Goal: Task Accomplishment & Management: Manage account settings

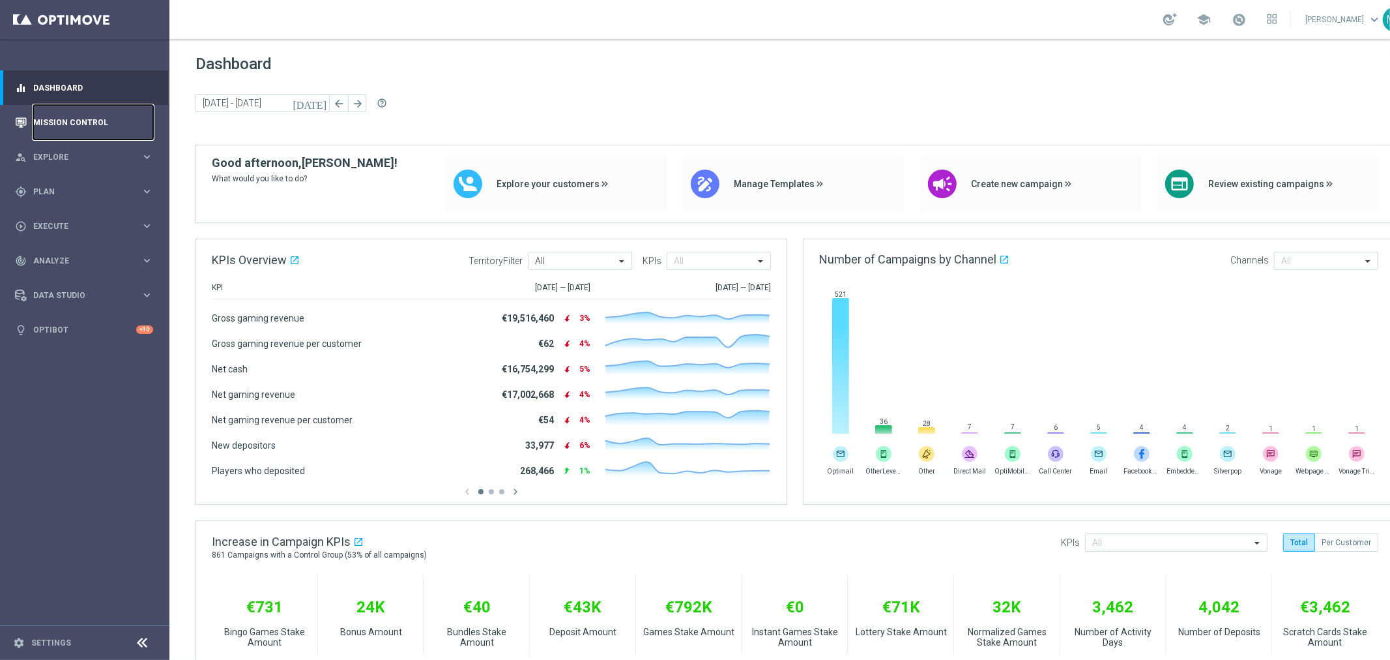
click at [49, 115] on link "Mission Control" at bounding box center [93, 122] width 120 height 35
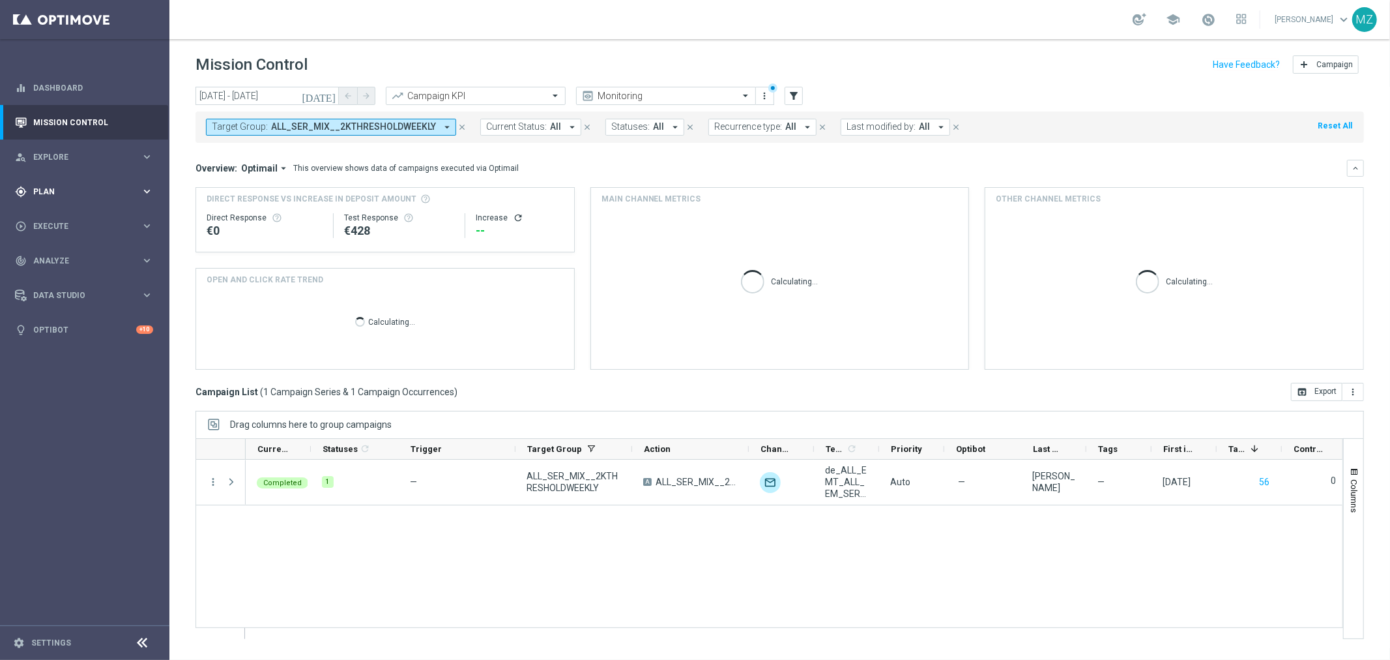
click at [59, 188] on span "Plan" at bounding box center [87, 192] width 108 height 8
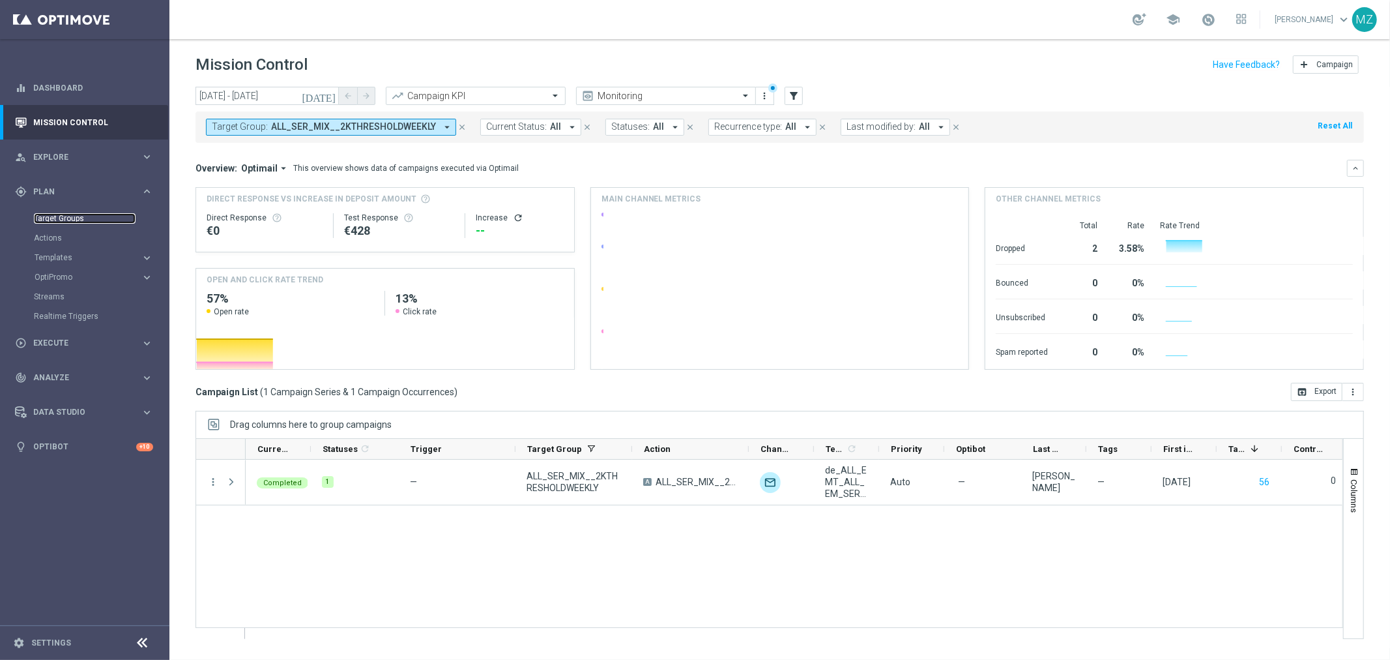
click at [53, 218] on link "Target Groups" at bounding box center [85, 218] width 102 height 10
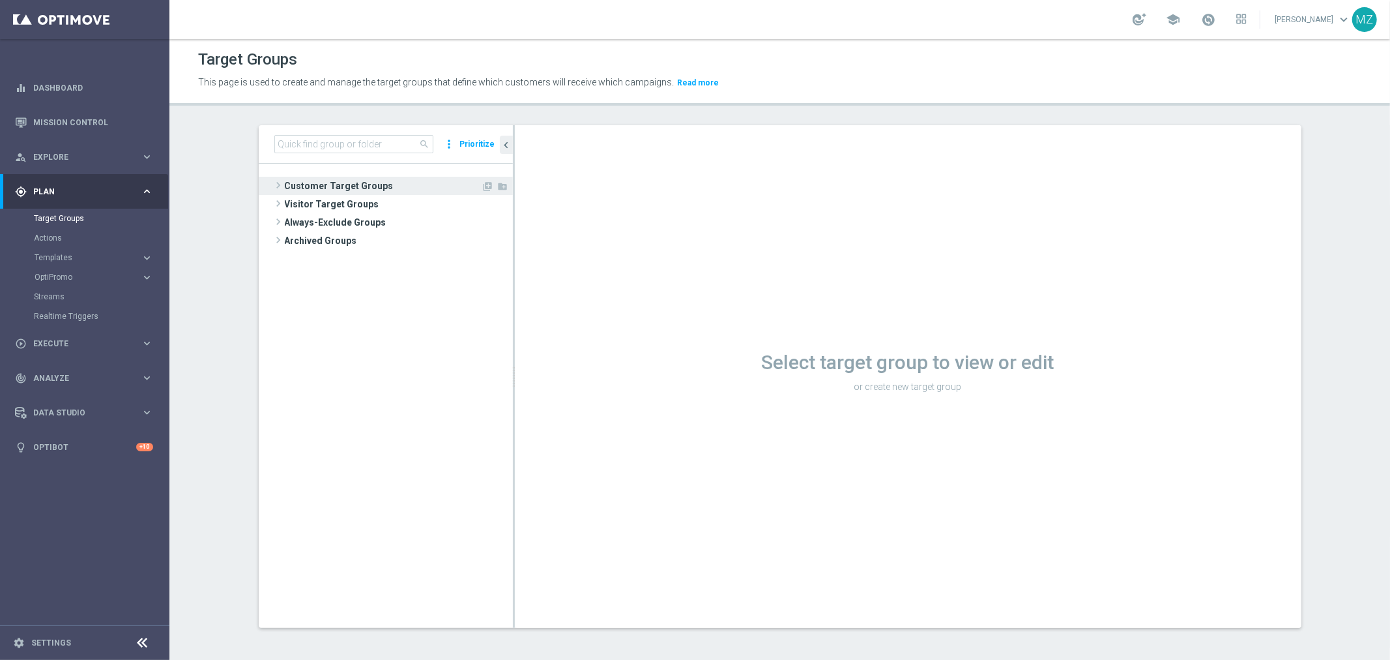
click at [272, 181] on span at bounding box center [278, 185] width 13 height 16
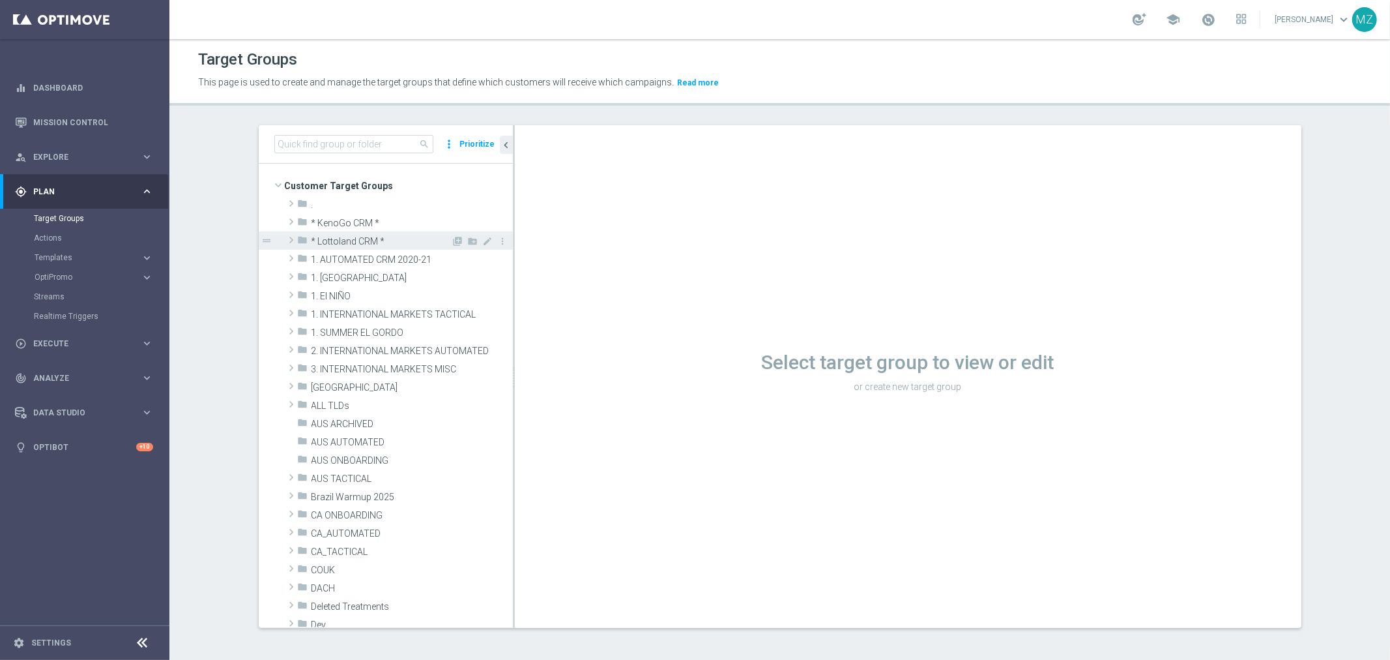
click at [286, 238] on span at bounding box center [291, 240] width 13 height 16
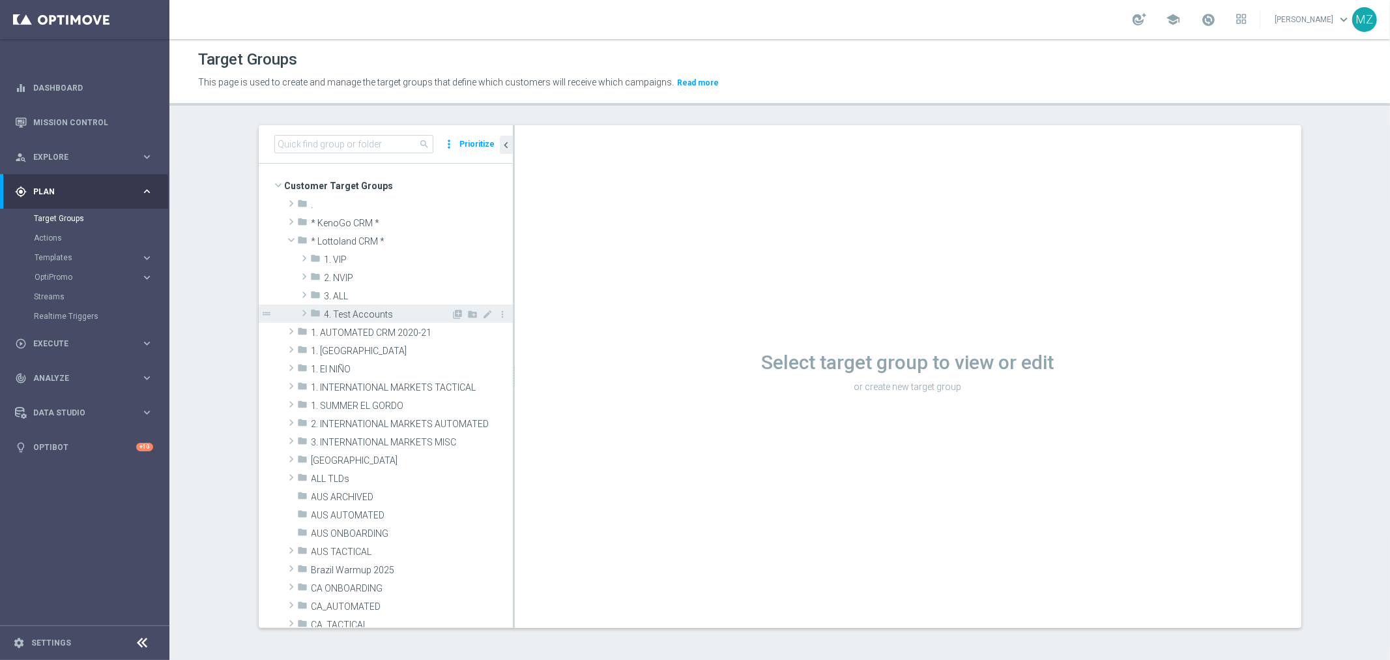
click at [298, 310] on span at bounding box center [304, 313] width 13 height 16
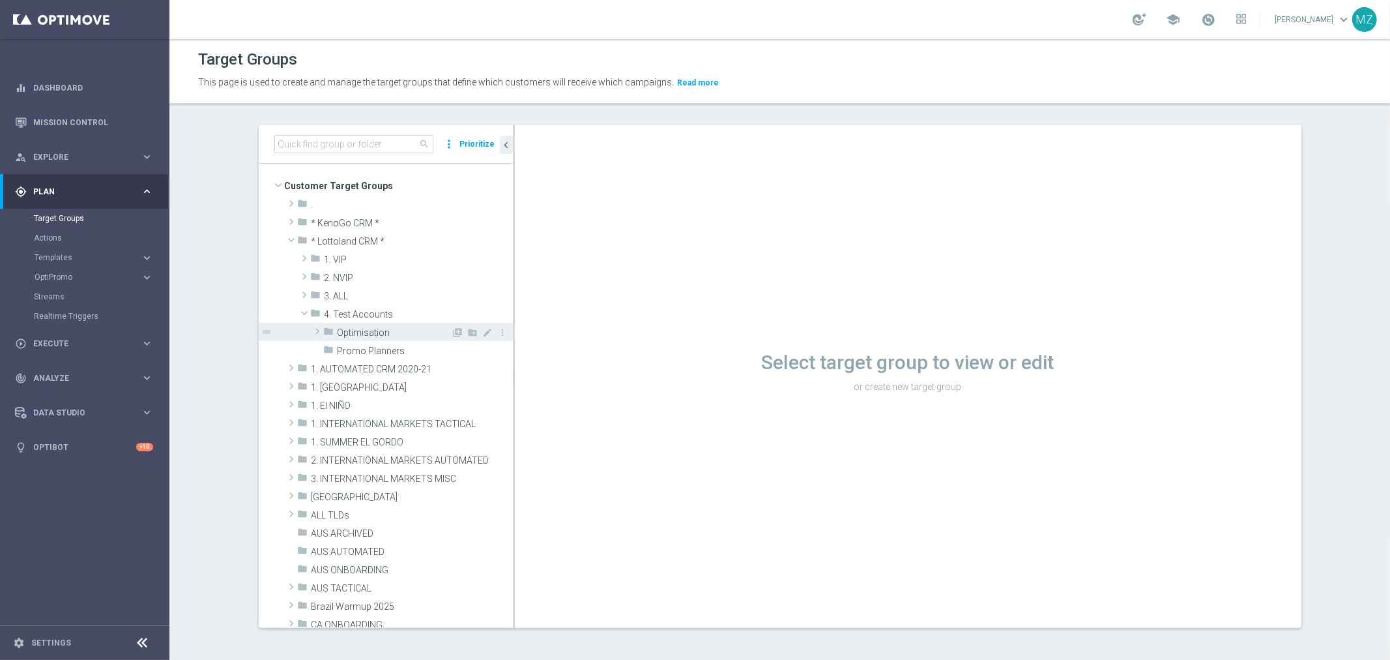
click at [313, 331] on span at bounding box center [317, 331] width 13 height 16
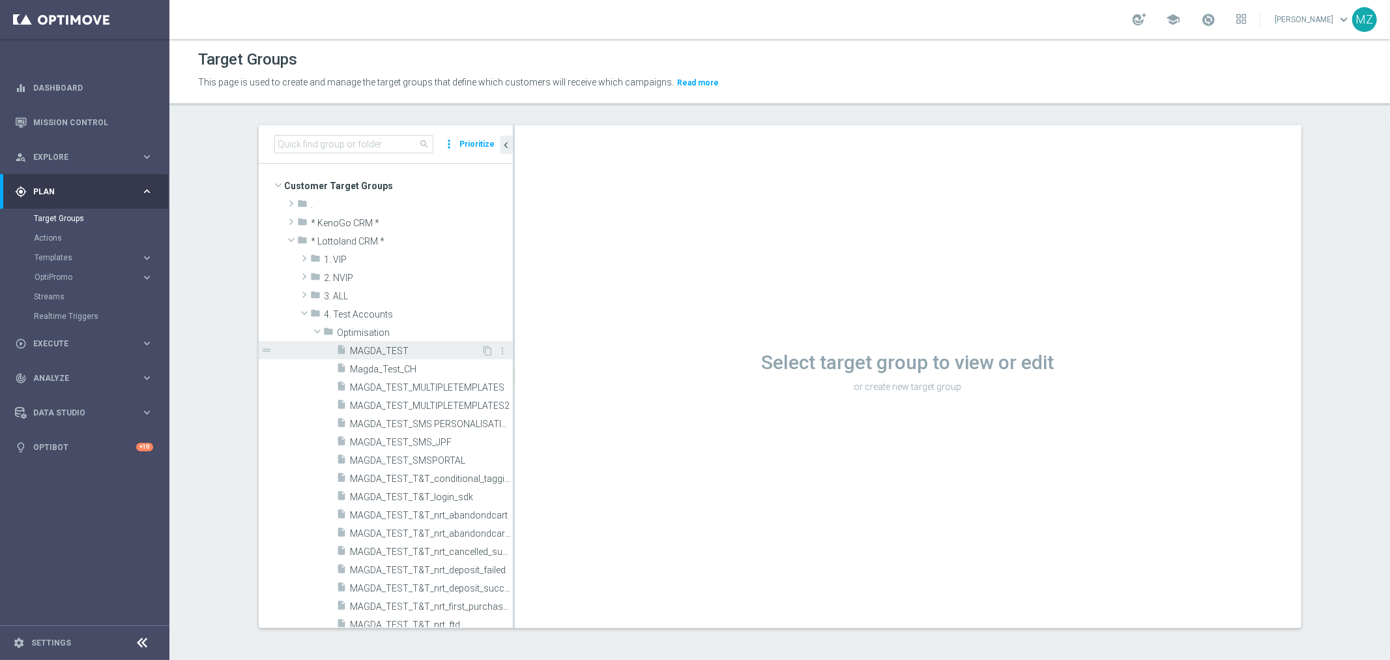
click at [374, 347] on span "MAGDA_TEST" at bounding box center [416, 351] width 131 height 11
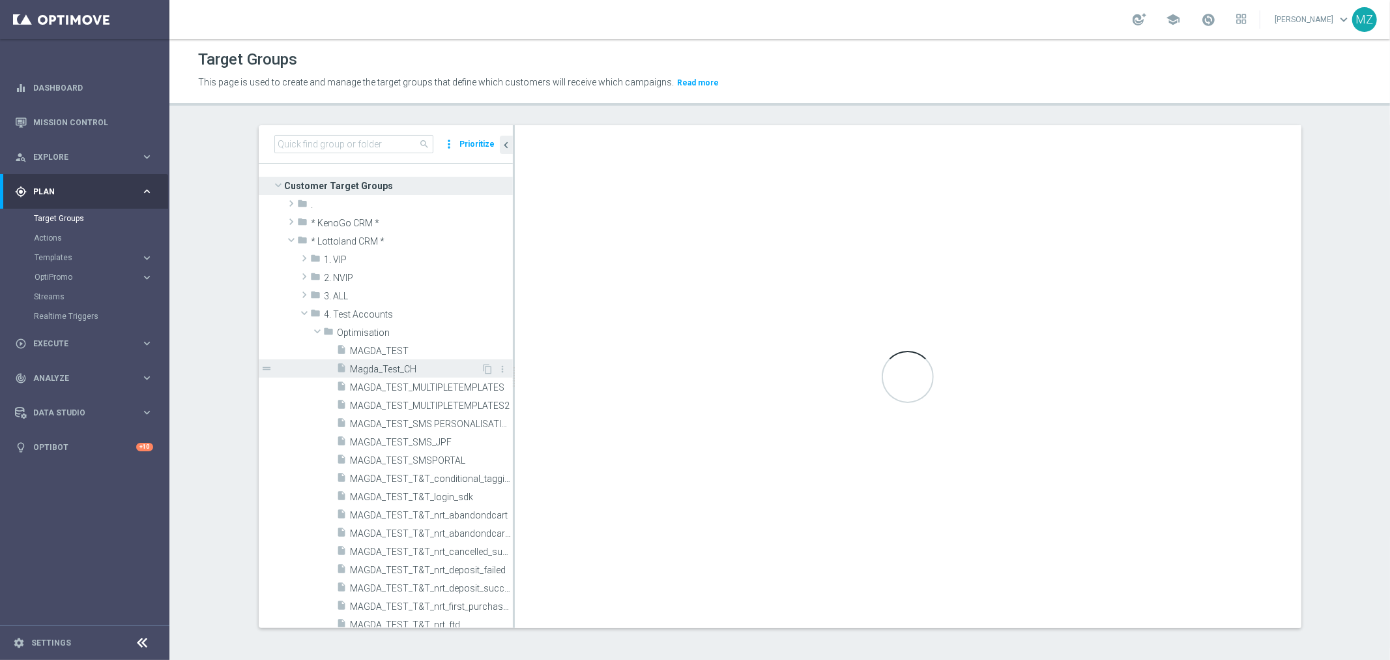
click at [398, 366] on span "Magda_Test_CH" at bounding box center [416, 369] width 131 height 11
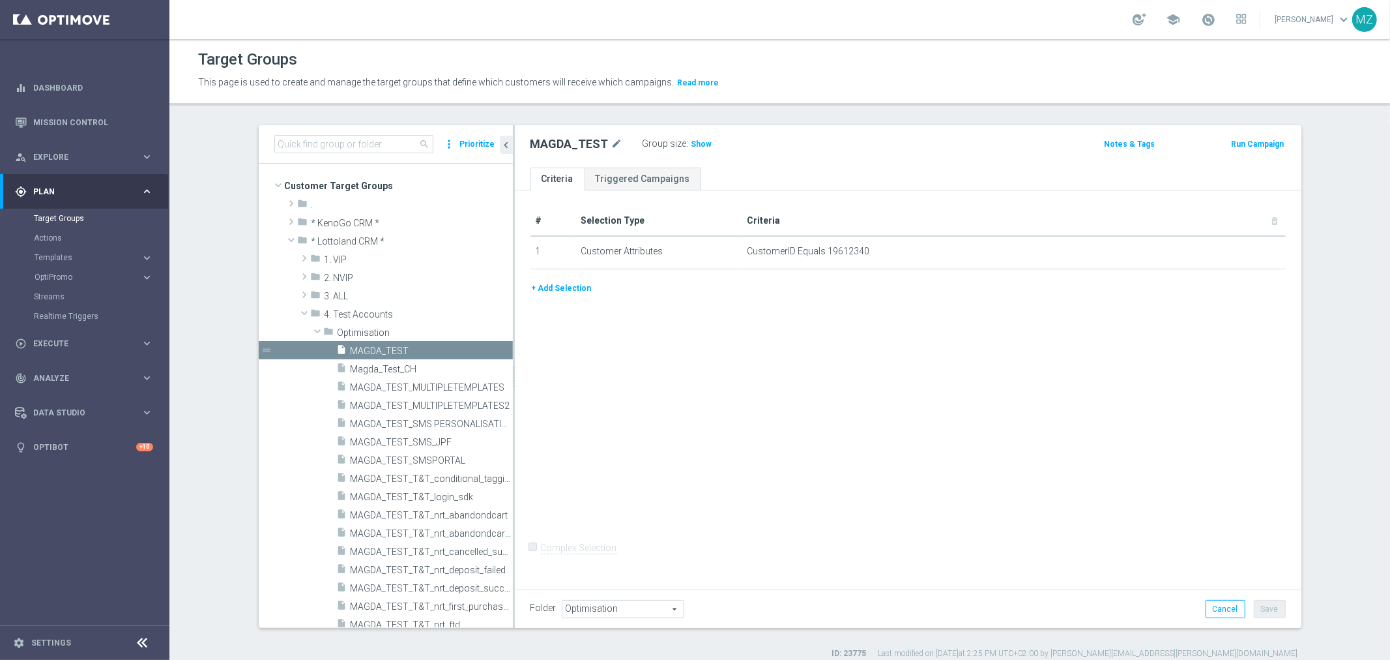
click at [576, 289] on button "+ Add Selection" at bounding box center [562, 288] width 63 height 14
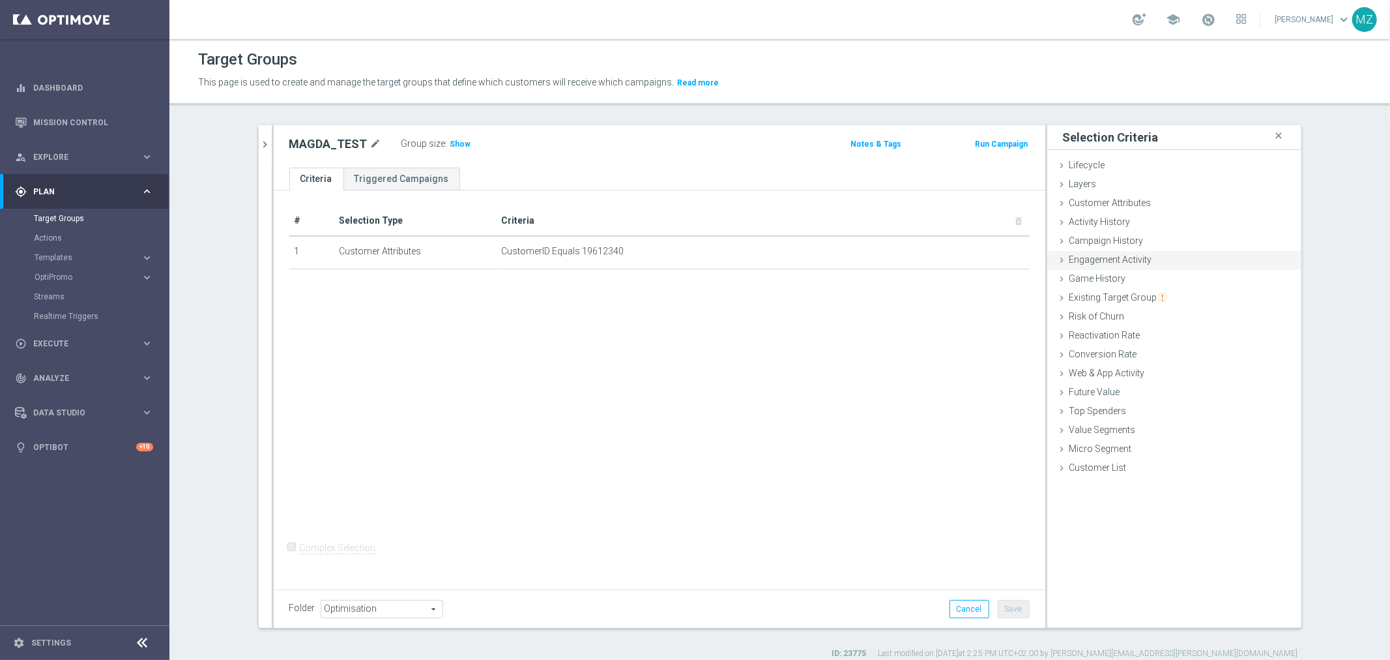
click at [1058, 261] on icon at bounding box center [1062, 260] width 10 height 10
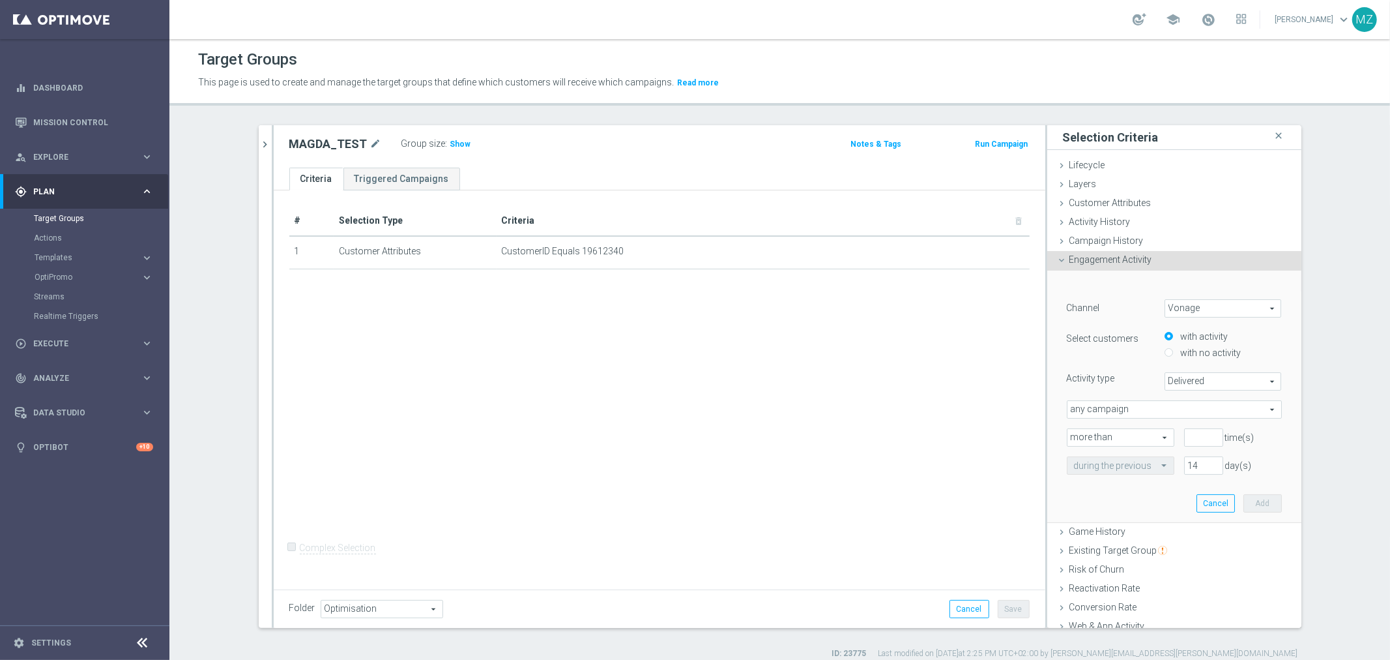
click at [1191, 379] on span "Delivered" at bounding box center [1224, 381] width 116 height 17
click at [1157, 405] on span "any campaign" at bounding box center [1175, 409] width 214 height 17
click at [1057, 259] on icon at bounding box center [1062, 260] width 10 height 10
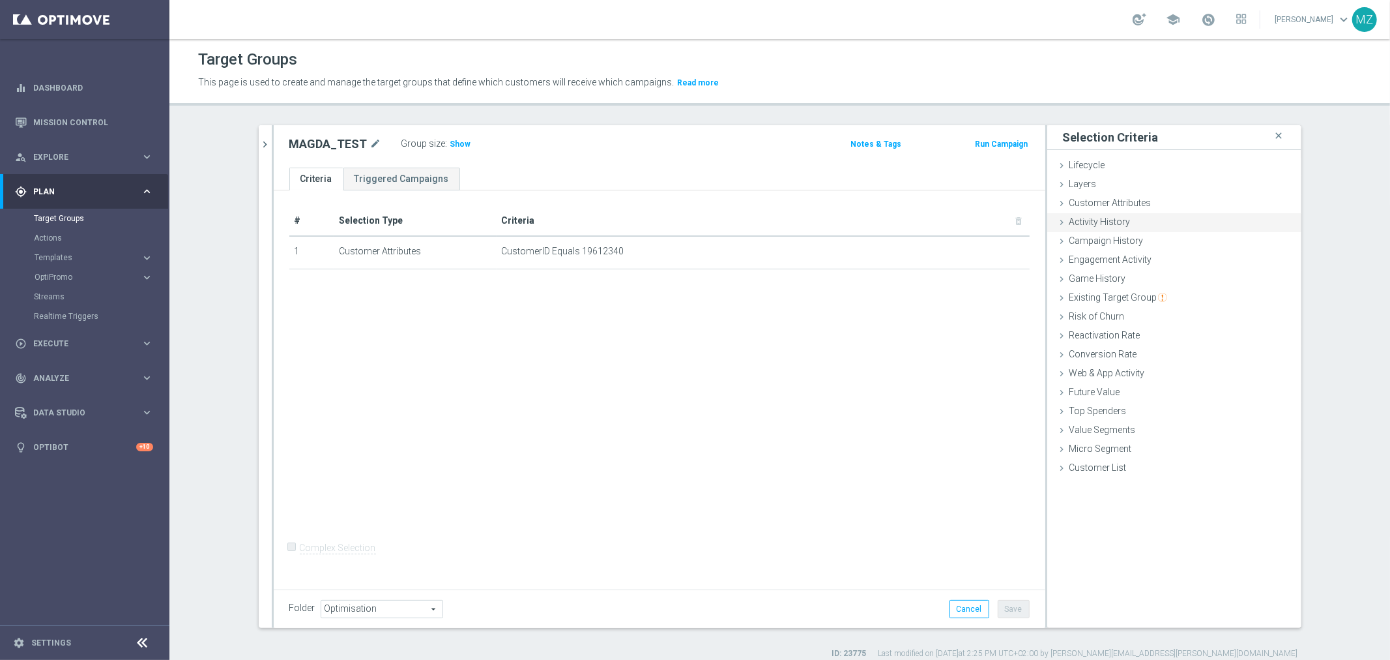
click at [1061, 224] on icon at bounding box center [1062, 222] width 10 height 10
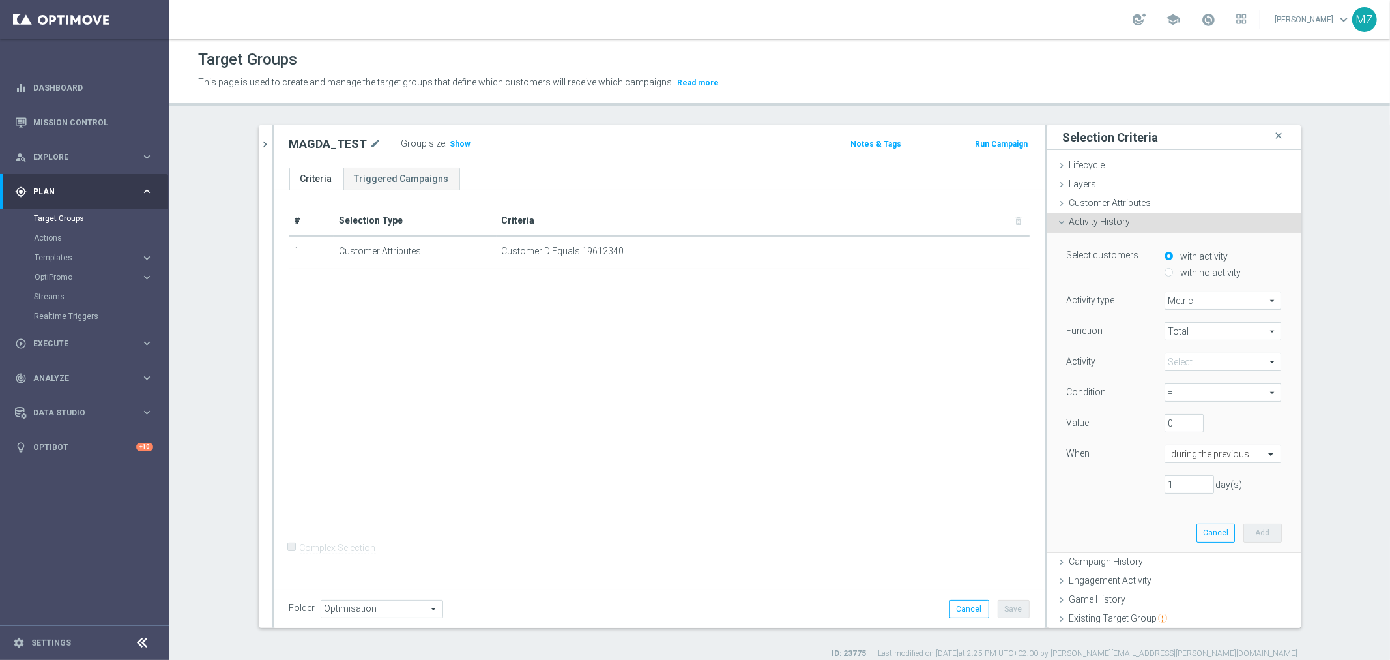
click at [1189, 329] on span "Total" at bounding box center [1224, 331] width 116 height 17
click at [1193, 296] on span "Metric" at bounding box center [1224, 300] width 116 height 17
click at [1186, 335] on span "Days with activity" at bounding box center [1223, 336] width 103 height 10
type input "Days with activity"
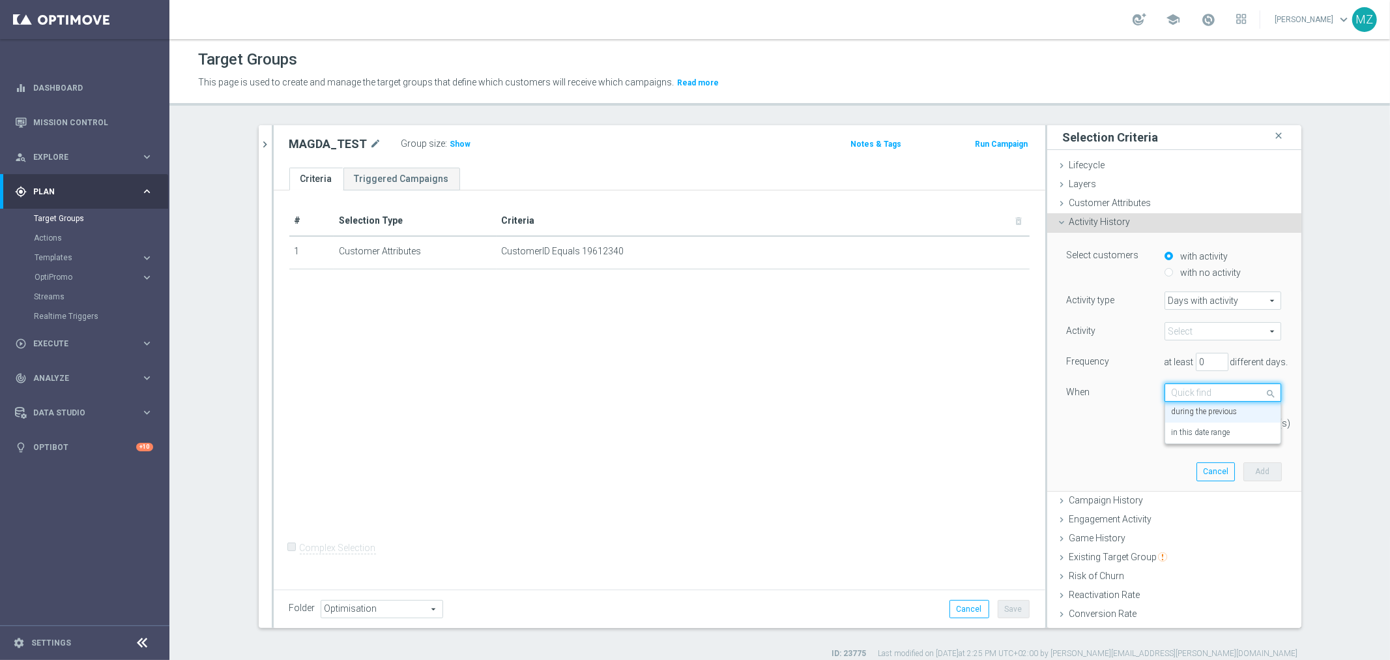
click at [1207, 395] on input "text" at bounding box center [1210, 393] width 77 height 12
click at [1195, 330] on span at bounding box center [1224, 331] width 116 height 17
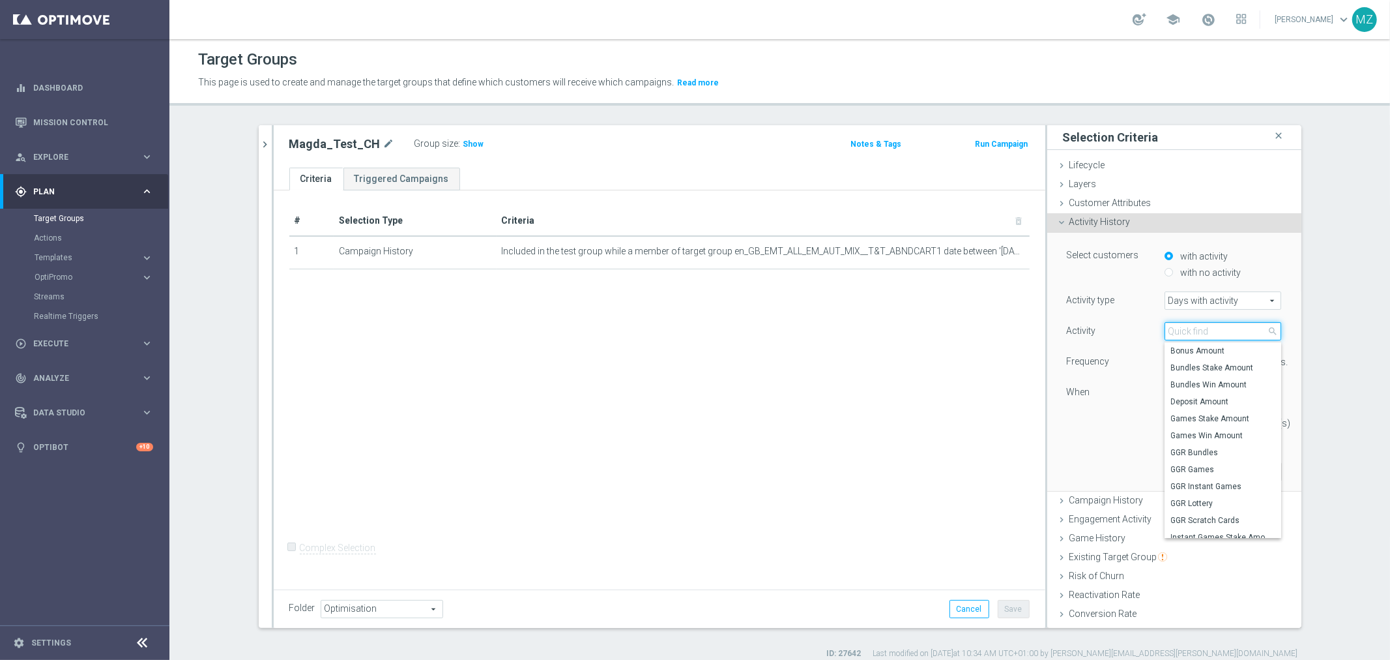
click at [1216, 329] on input "search" at bounding box center [1223, 331] width 117 height 18
type input "m"
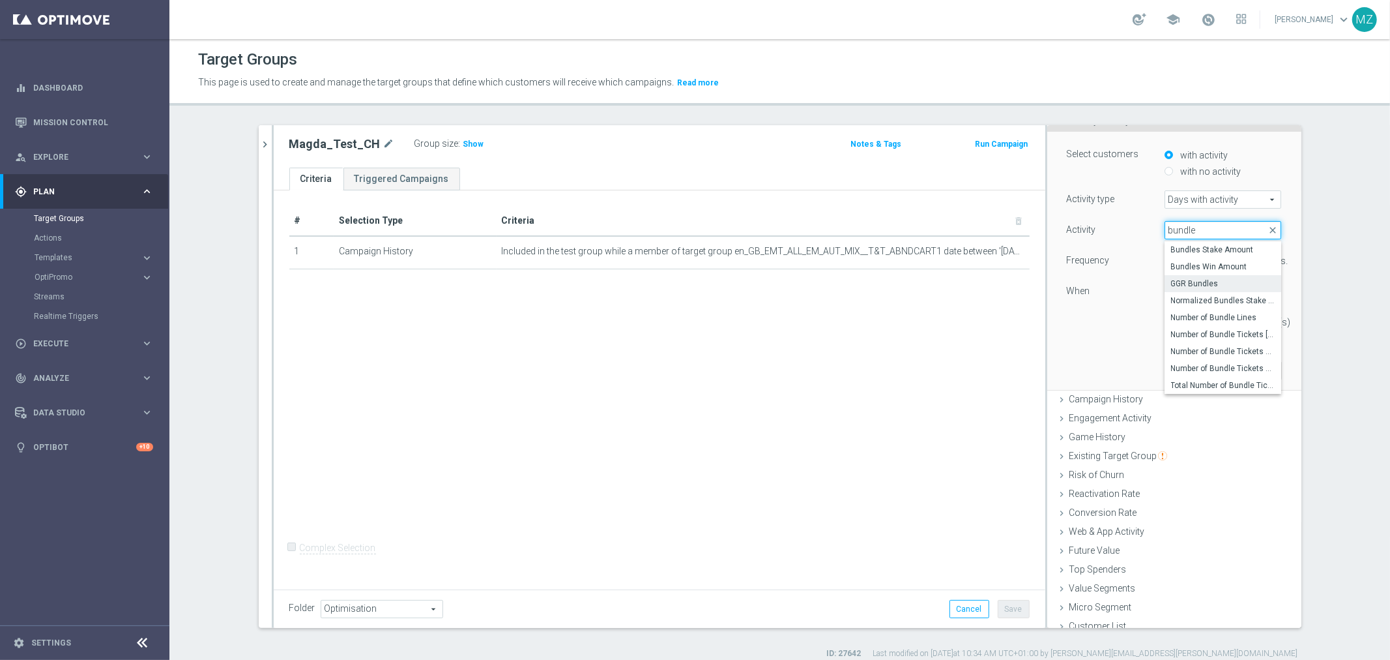
scroll to position [109, 0]
type input "bundle"
click at [1057, 389] on icon at bounding box center [1062, 392] width 10 height 10
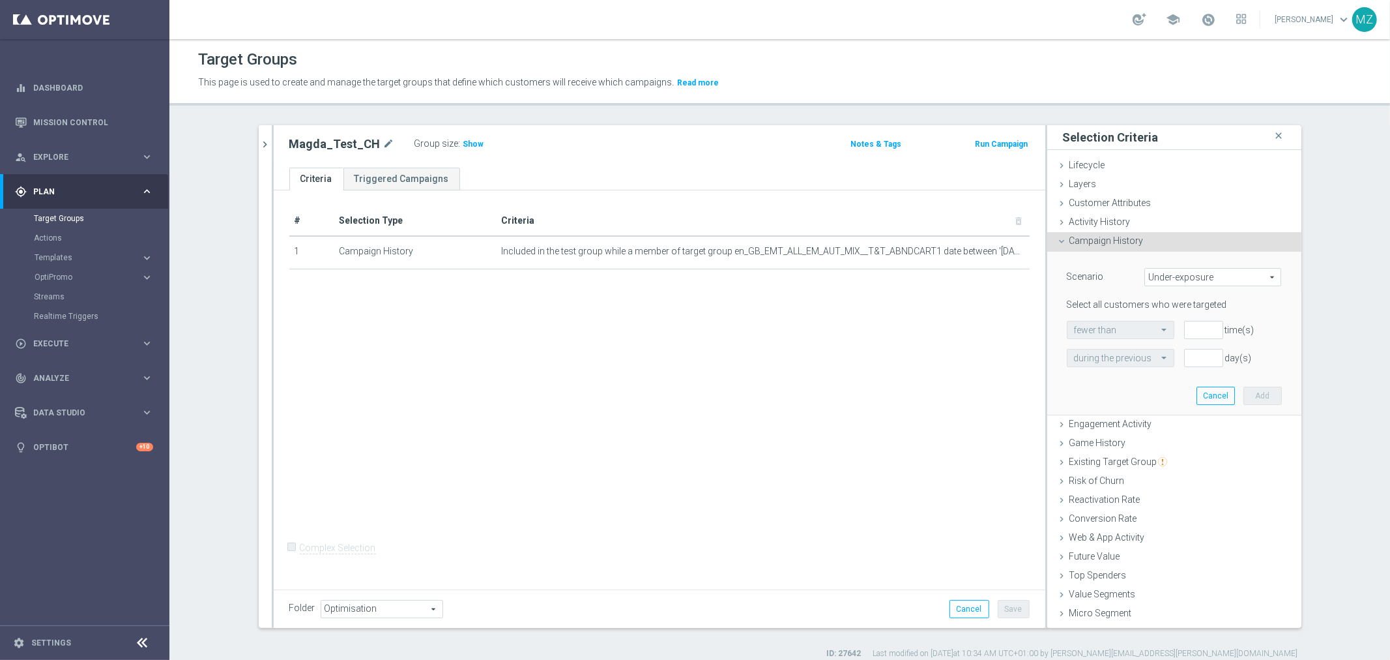
click at [1190, 276] on span "Under-exposure" at bounding box center [1213, 277] width 136 height 17
click at [1060, 284] on div "Scenario" at bounding box center [1096, 278] width 78 height 21
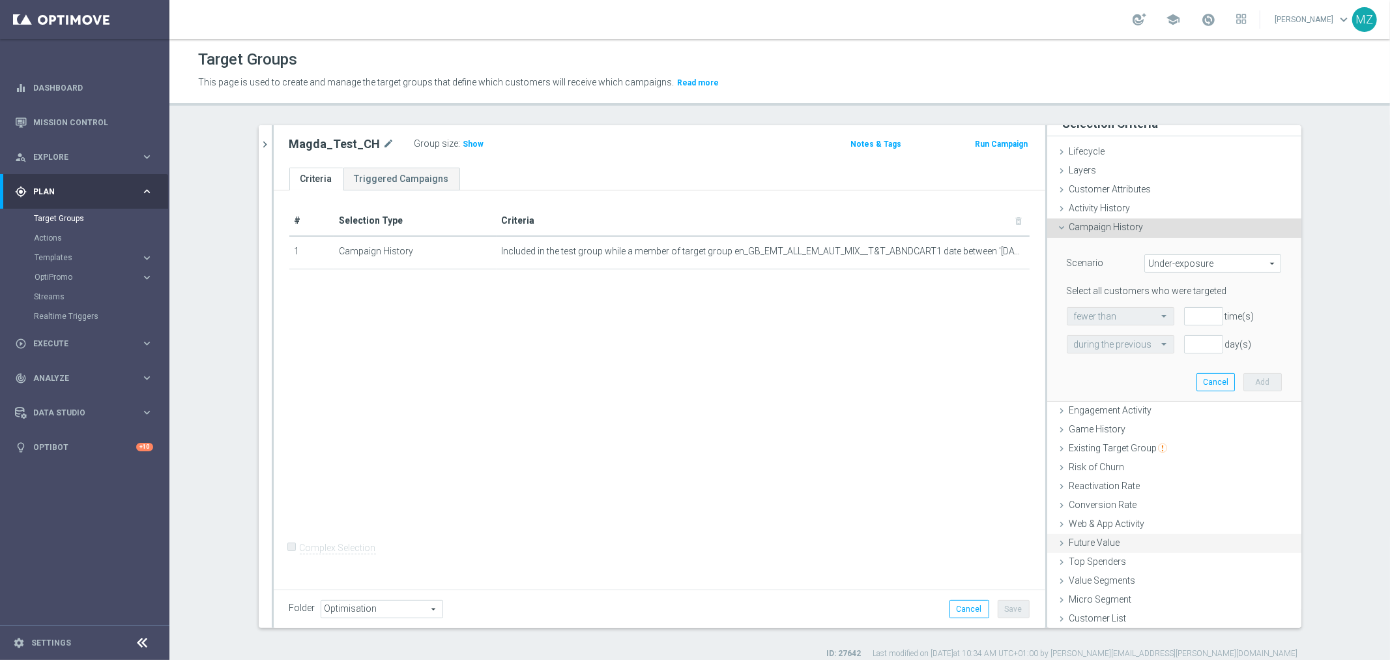
scroll to position [12, 0]
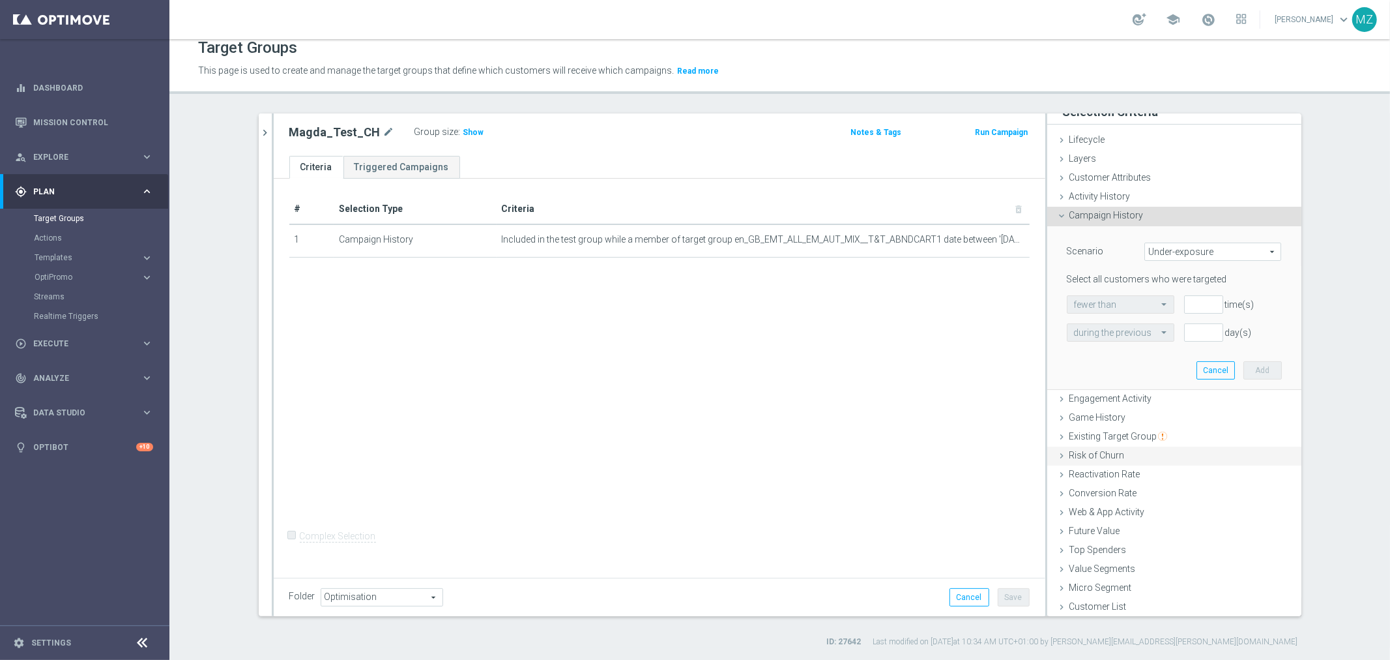
click at [1057, 453] on icon at bounding box center [1062, 455] width 10 height 10
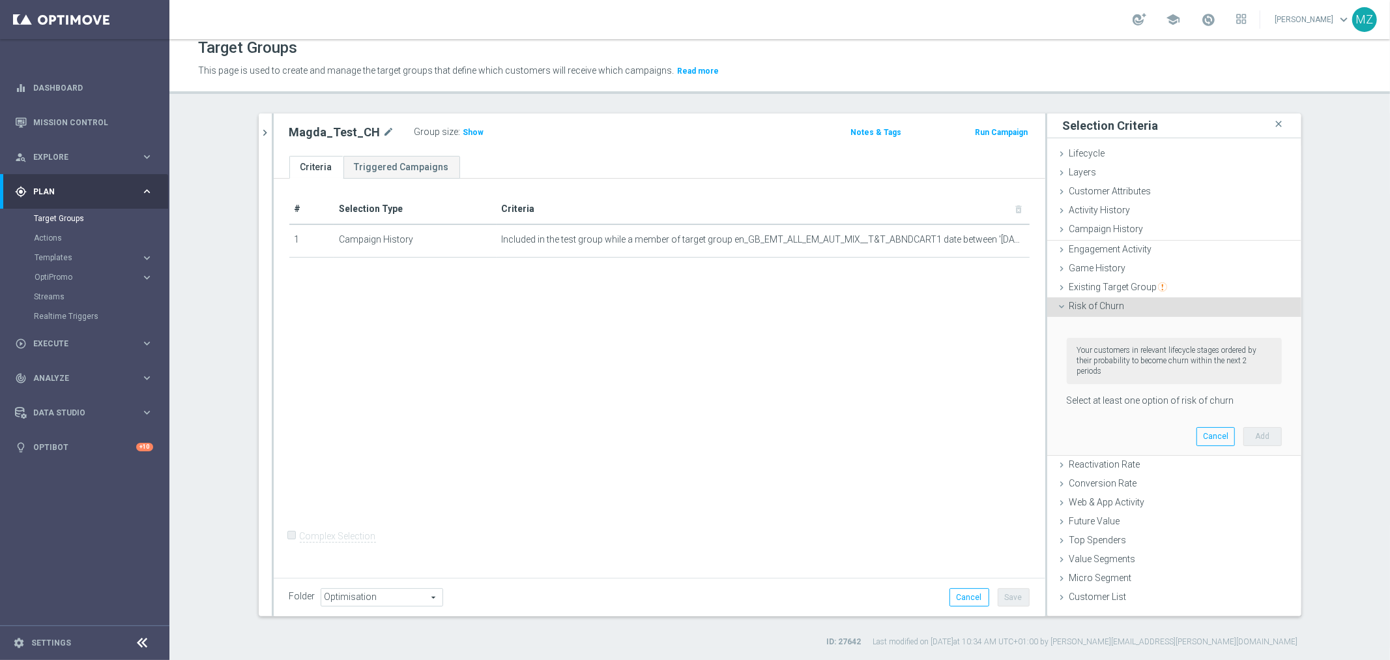
scroll to position [0, 0]
click at [1057, 304] on icon at bounding box center [1062, 305] width 10 height 10
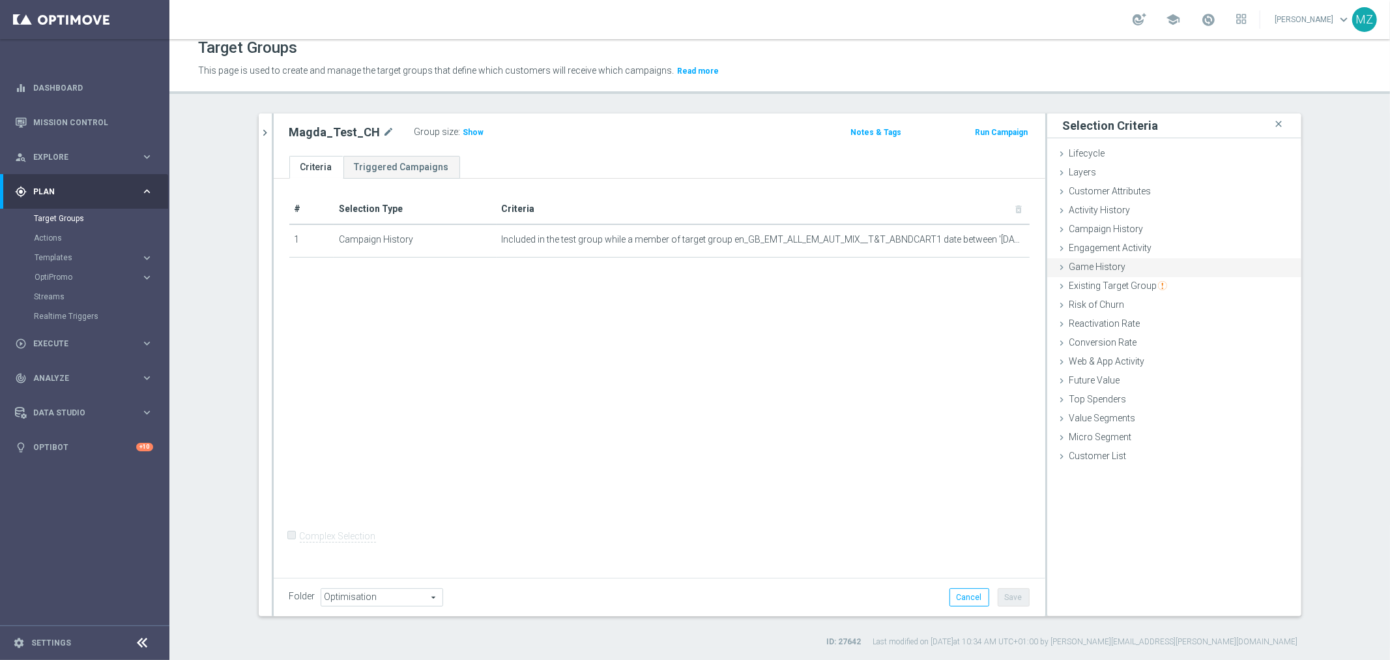
click at [1057, 269] on icon at bounding box center [1062, 267] width 10 height 10
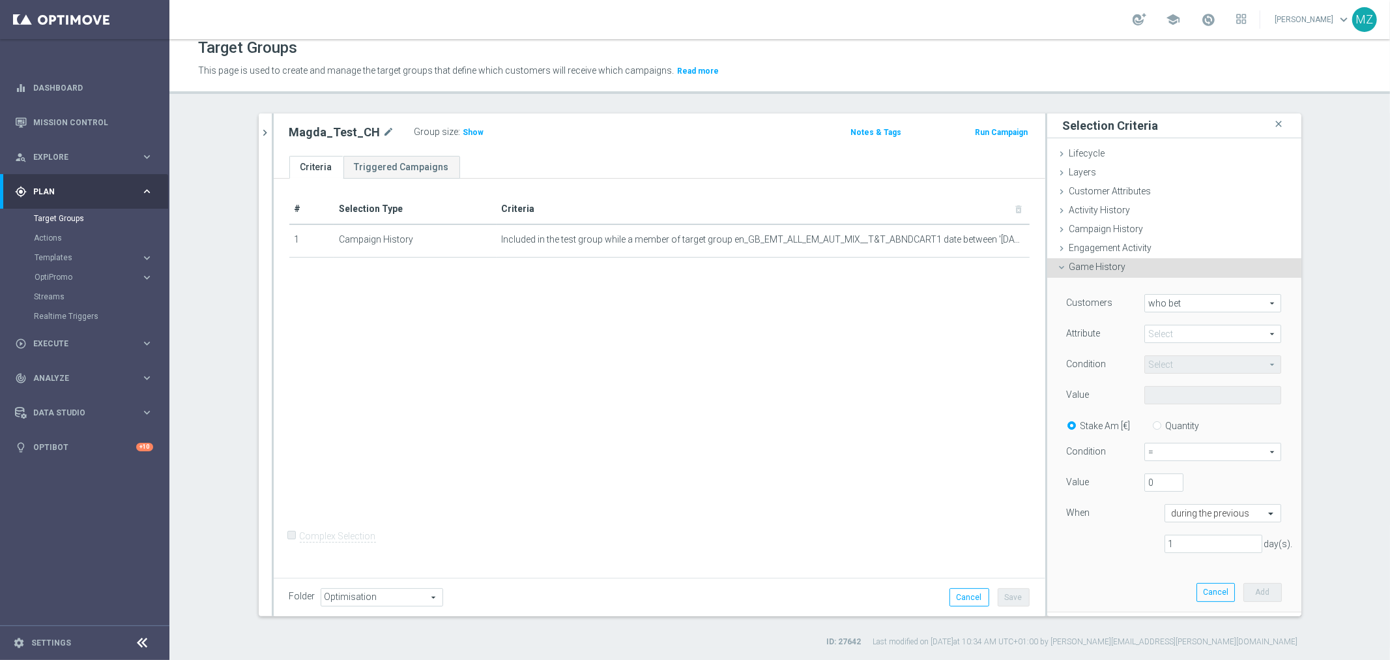
click at [1203, 331] on span at bounding box center [1213, 333] width 136 height 17
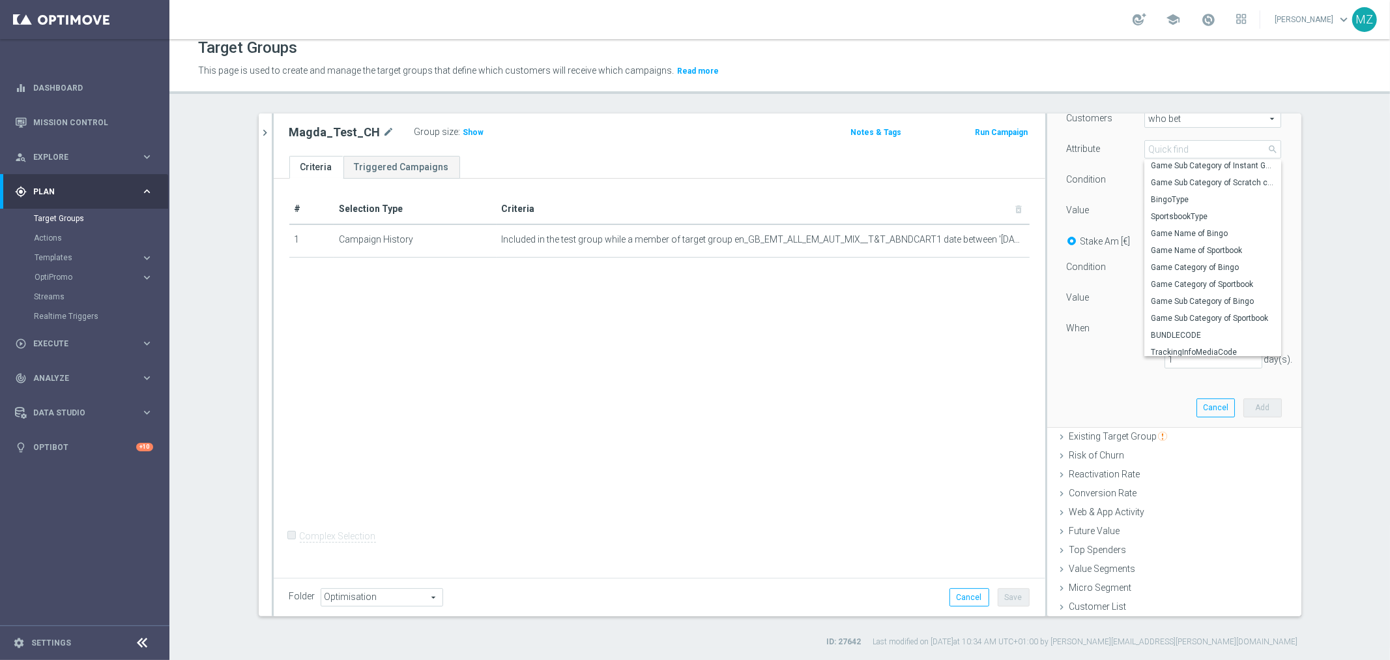
scroll to position [269, 0]
click at [1194, 322] on label "BUNDLECODE" at bounding box center [1213, 330] width 137 height 17
type input "BUNDLECODE"
type input "Equals"
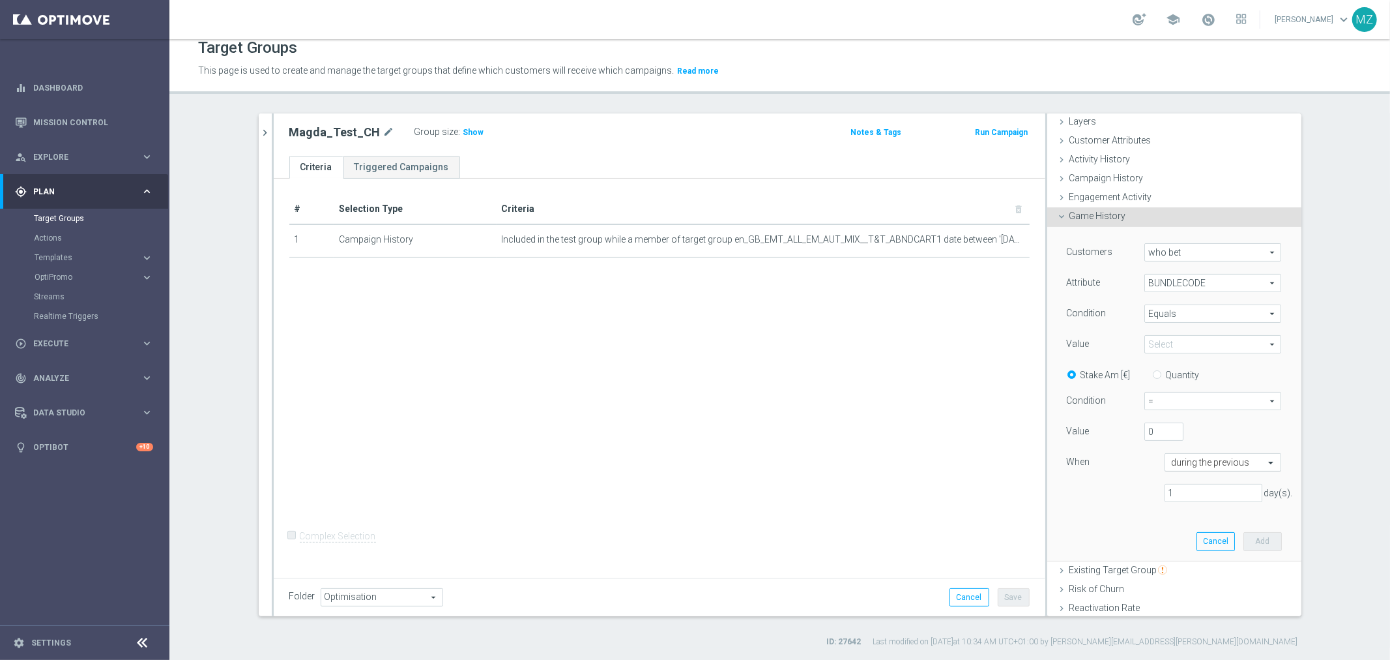
scroll to position [40, 0]
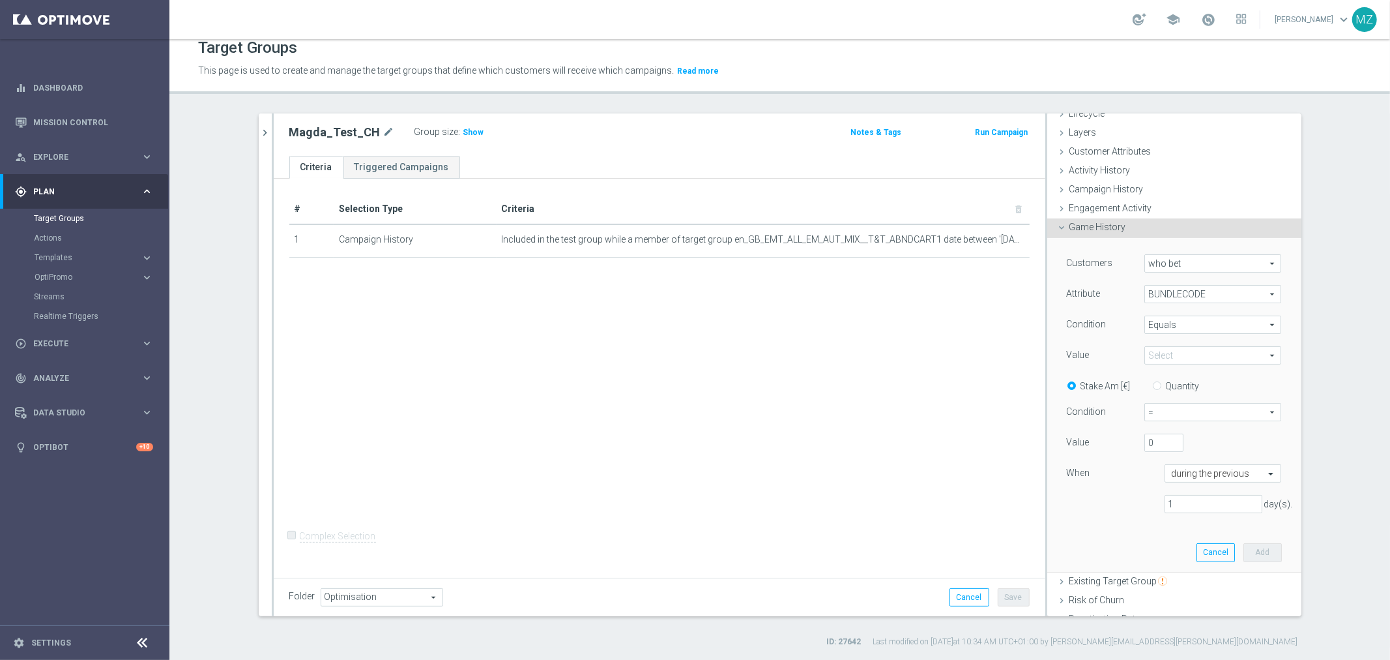
click at [1198, 295] on span "BUNDLECODE" at bounding box center [1213, 294] width 136 height 17
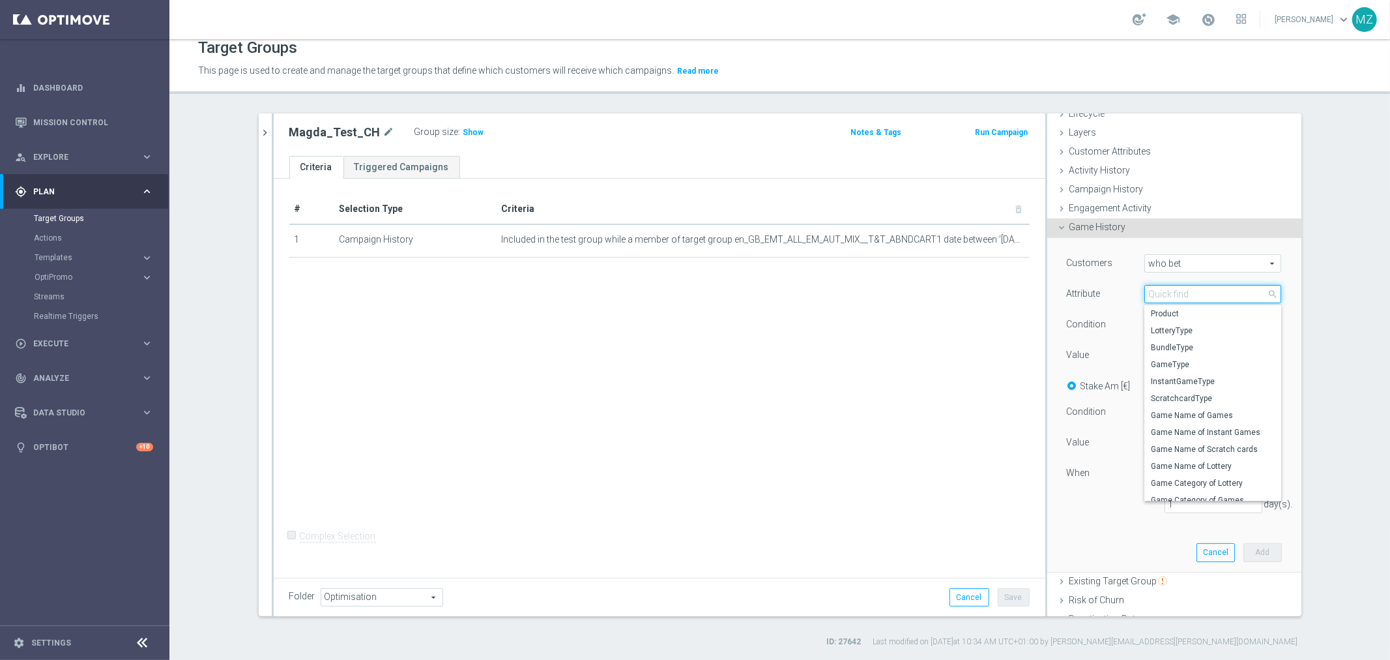
click at [1198, 295] on input "search" at bounding box center [1213, 294] width 137 height 18
type input "med"
click at [1167, 297] on input "med" at bounding box center [1213, 294] width 137 height 18
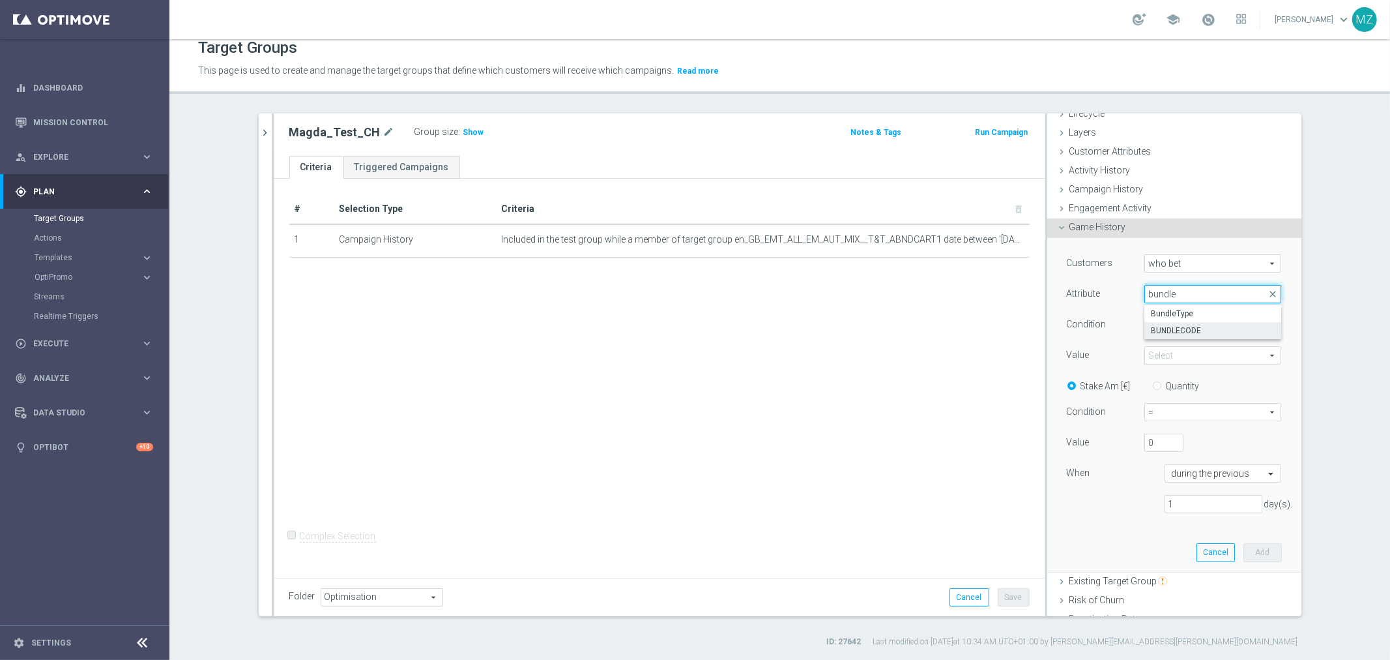
type input "bundle"
click at [1175, 325] on span "BUNDLECODE" at bounding box center [1213, 330] width 124 height 10
click at [1176, 355] on span at bounding box center [1213, 355] width 136 height 17
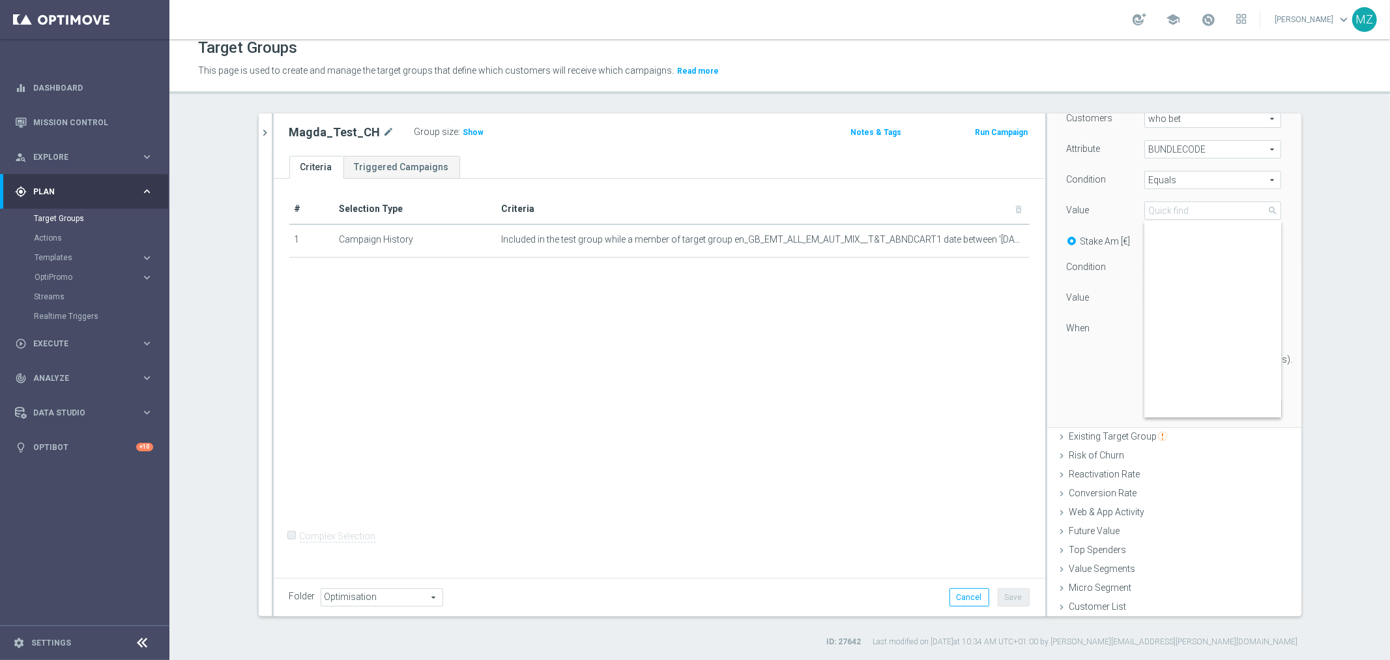
scroll to position [0, 0]
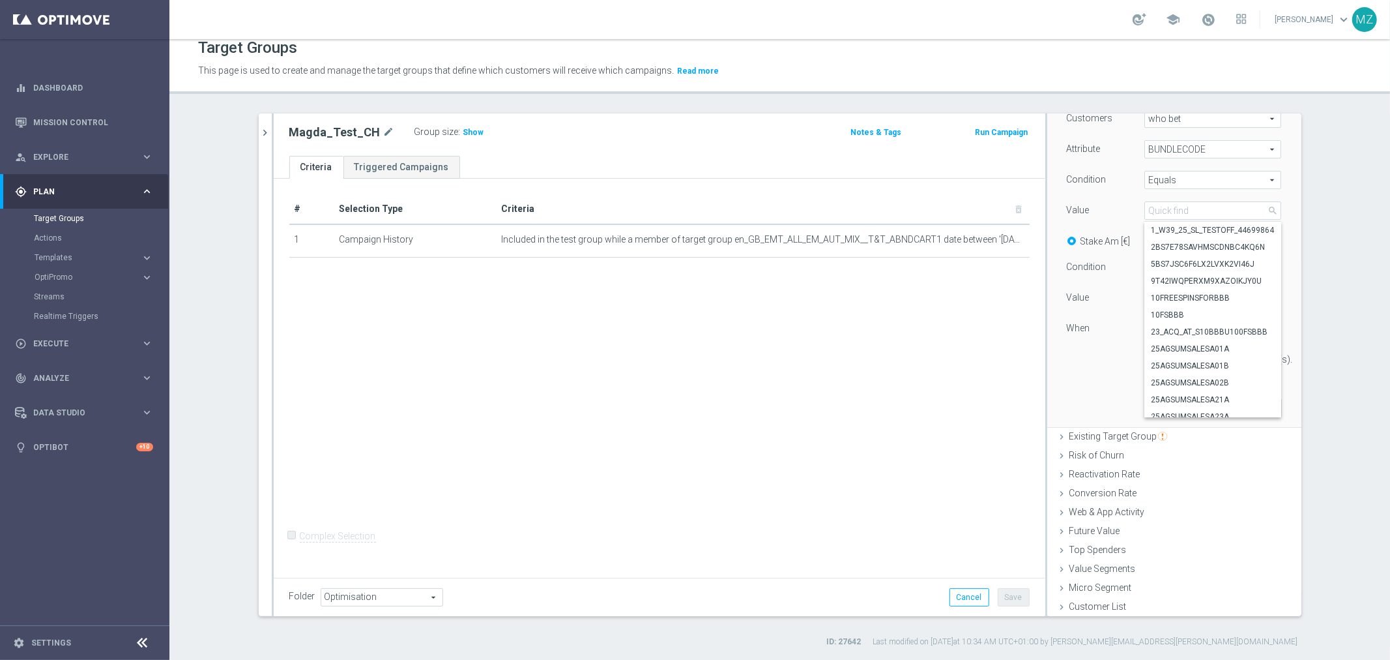
click at [1273, 230] on div "Customers who bet who bet arrow_drop_down search Attribute BUNDLECODE BUNDLECOD…" at bounding box center [1174, 259] width 235 height 333
